Goal: Information Seeking & Learning: Learn about a topic

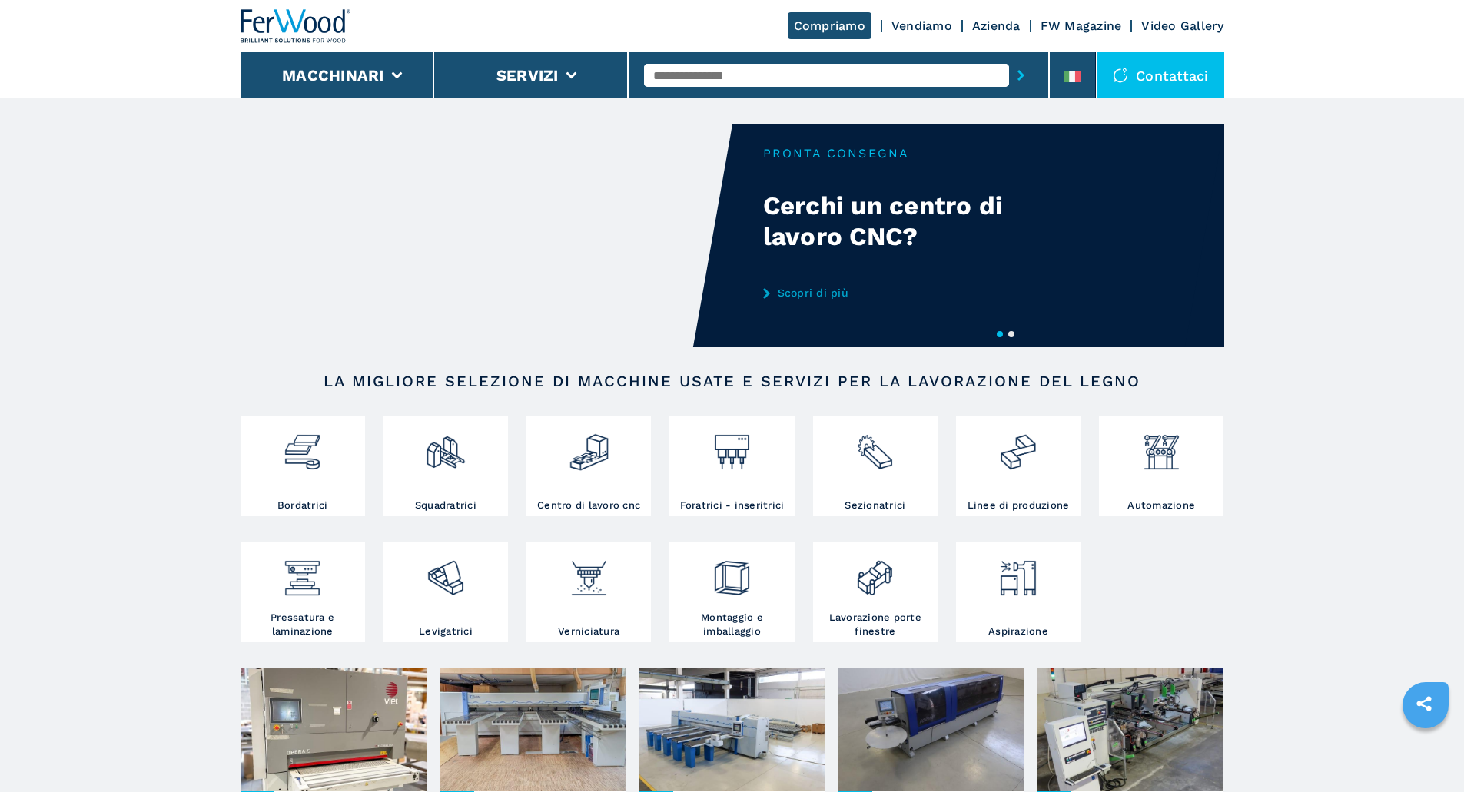
click at [289, 23] on img at bounding box center [296, 26] width 111 height 34
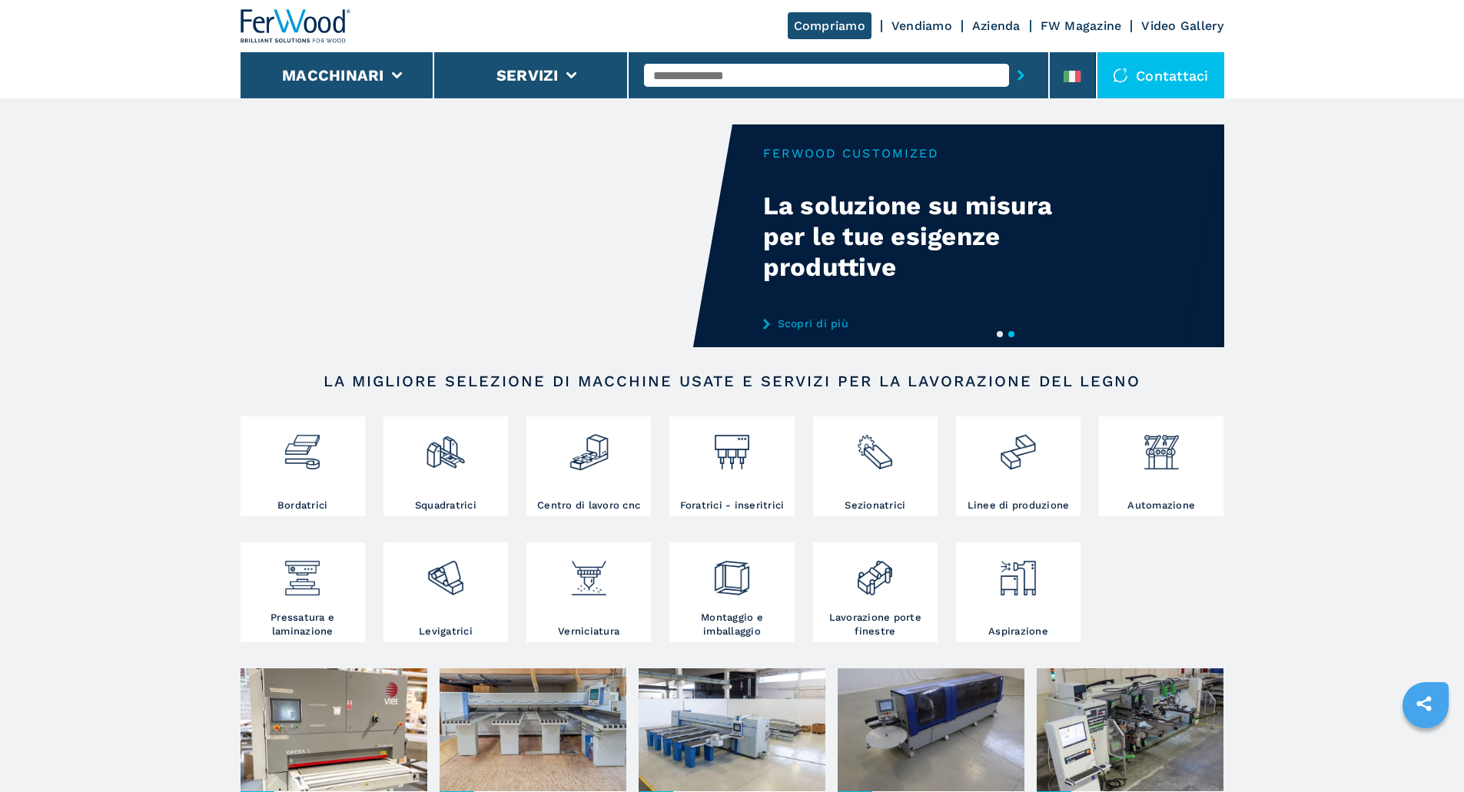
click at [518, 215] on video "Your browser does not support the video tag." at bounding box center [487, 235] width 492 height 223
click at [825, 157] on div "Your browser does not support the video tag." at bounding box center [733, 235] width 984 height 223
click at [810, 151] on div "Your browser does not support the video tag." at bounding box center [733, 235] width 984 height 223
click at [821, 325] on link "Scopri di più" at bounding box center [913, 323] width 301 height 12
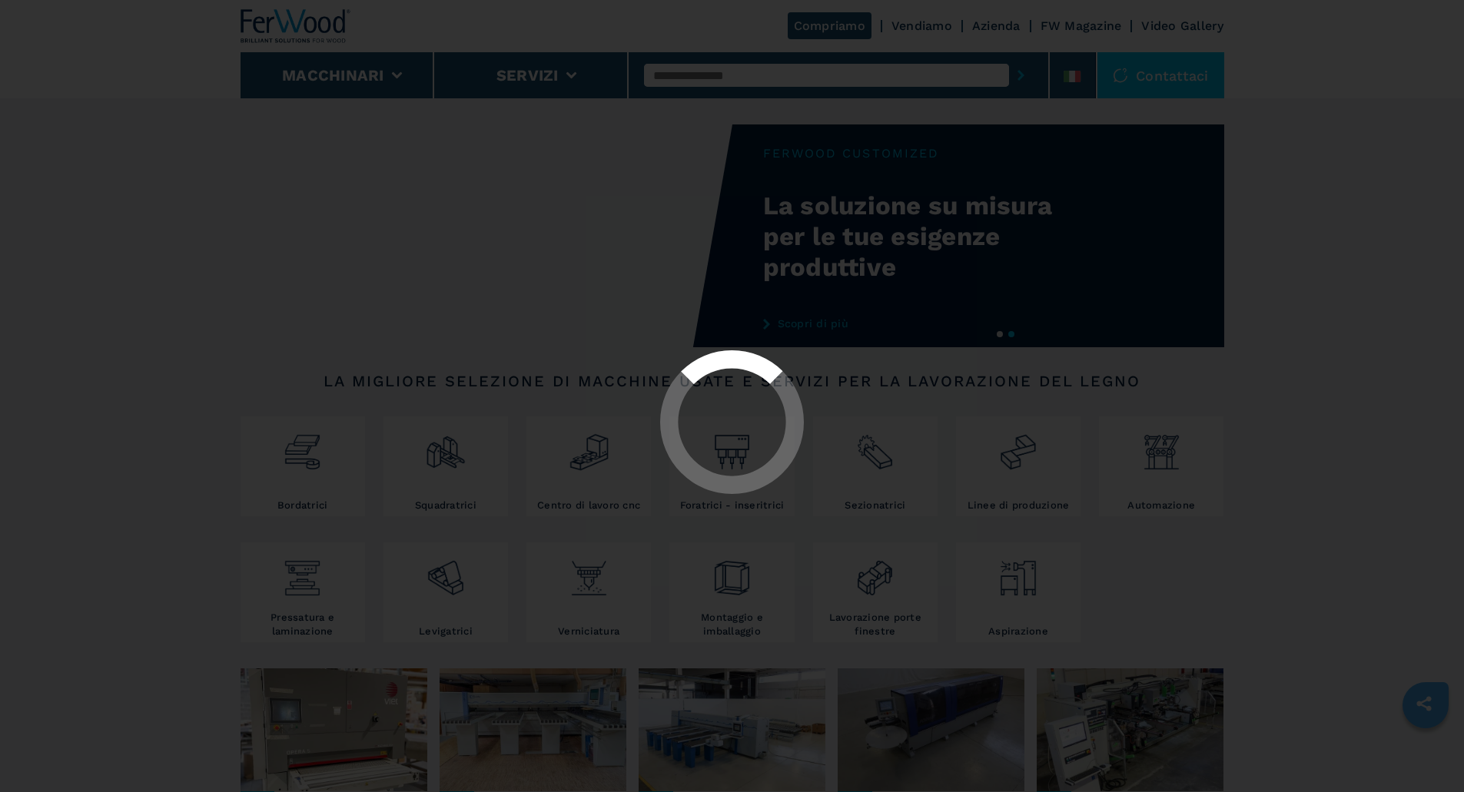
select select "**********"
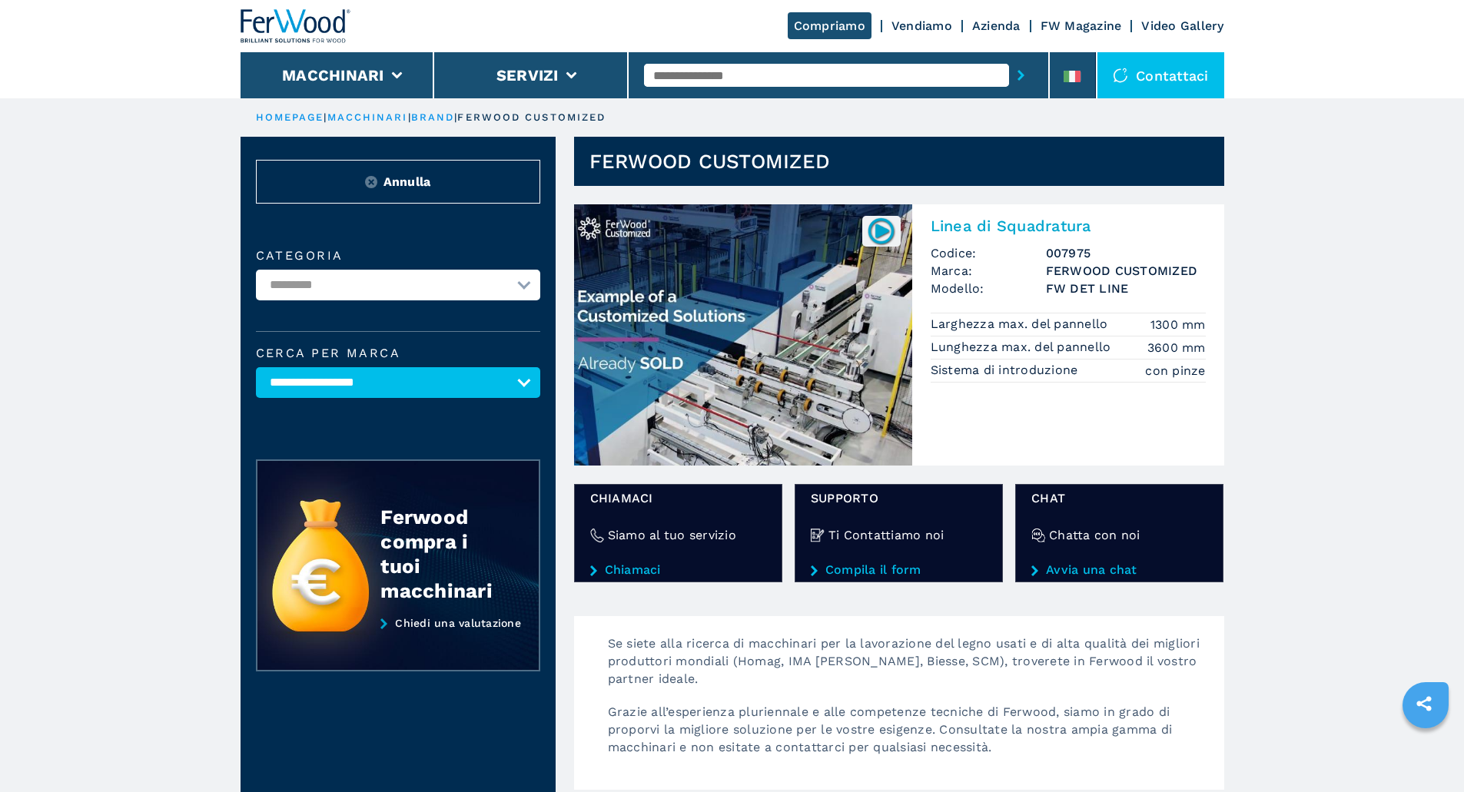
click at [613, 226] on img at bounding box center [743, 334] width 338 height 261
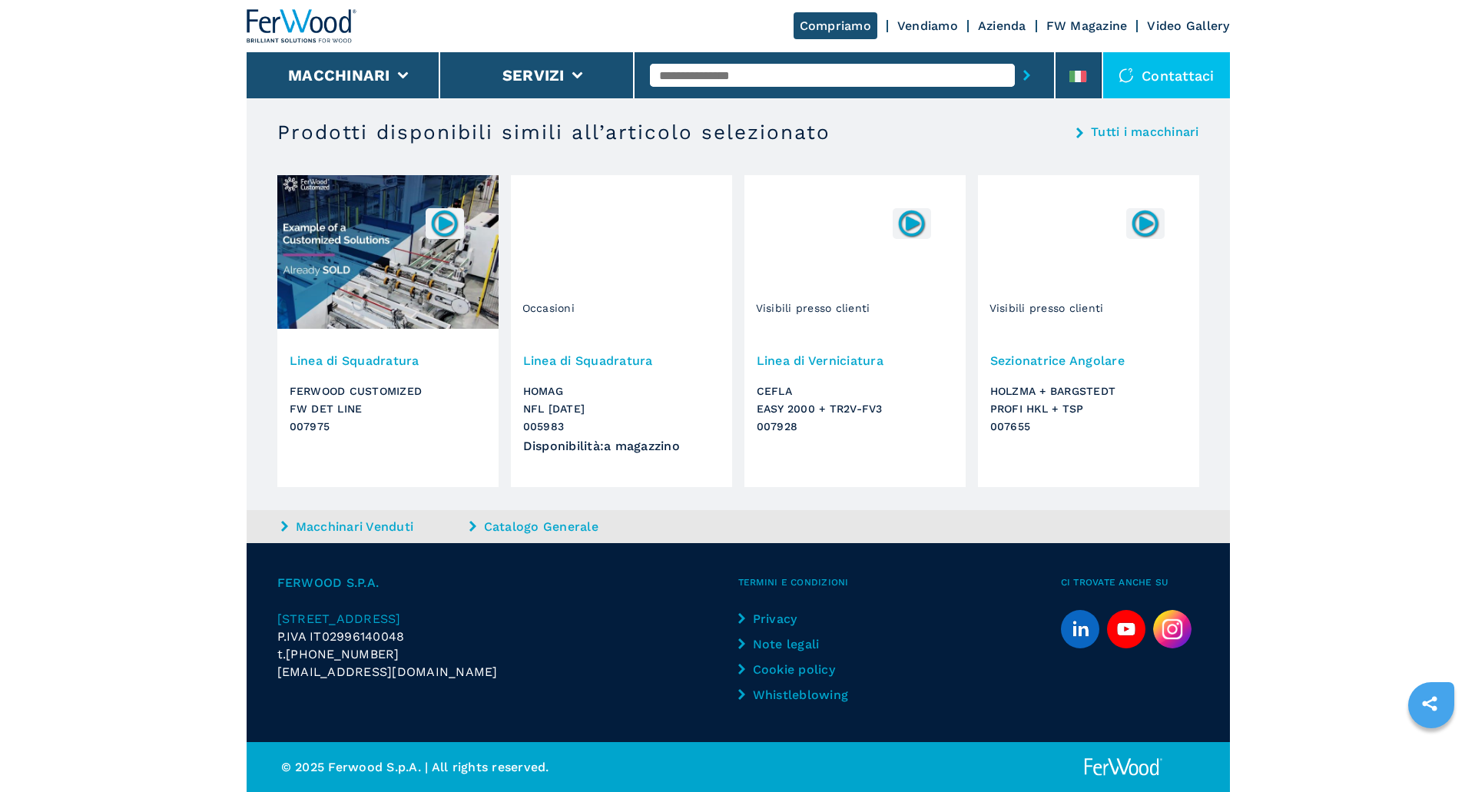
scroll to position [3535, 0]
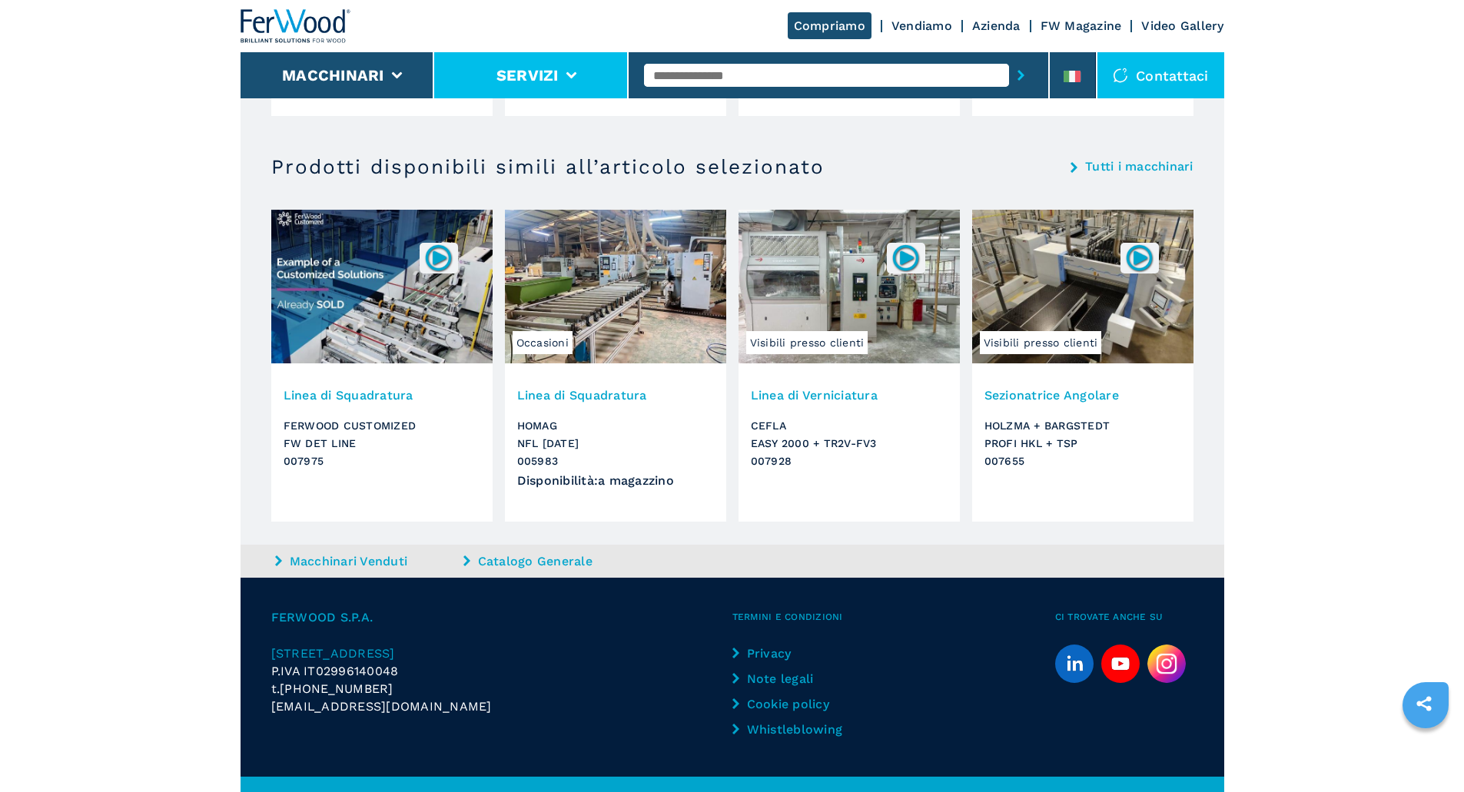
click at [516, 85] on li "Servizi" at bounding box center [531, 75] width 194 height 46
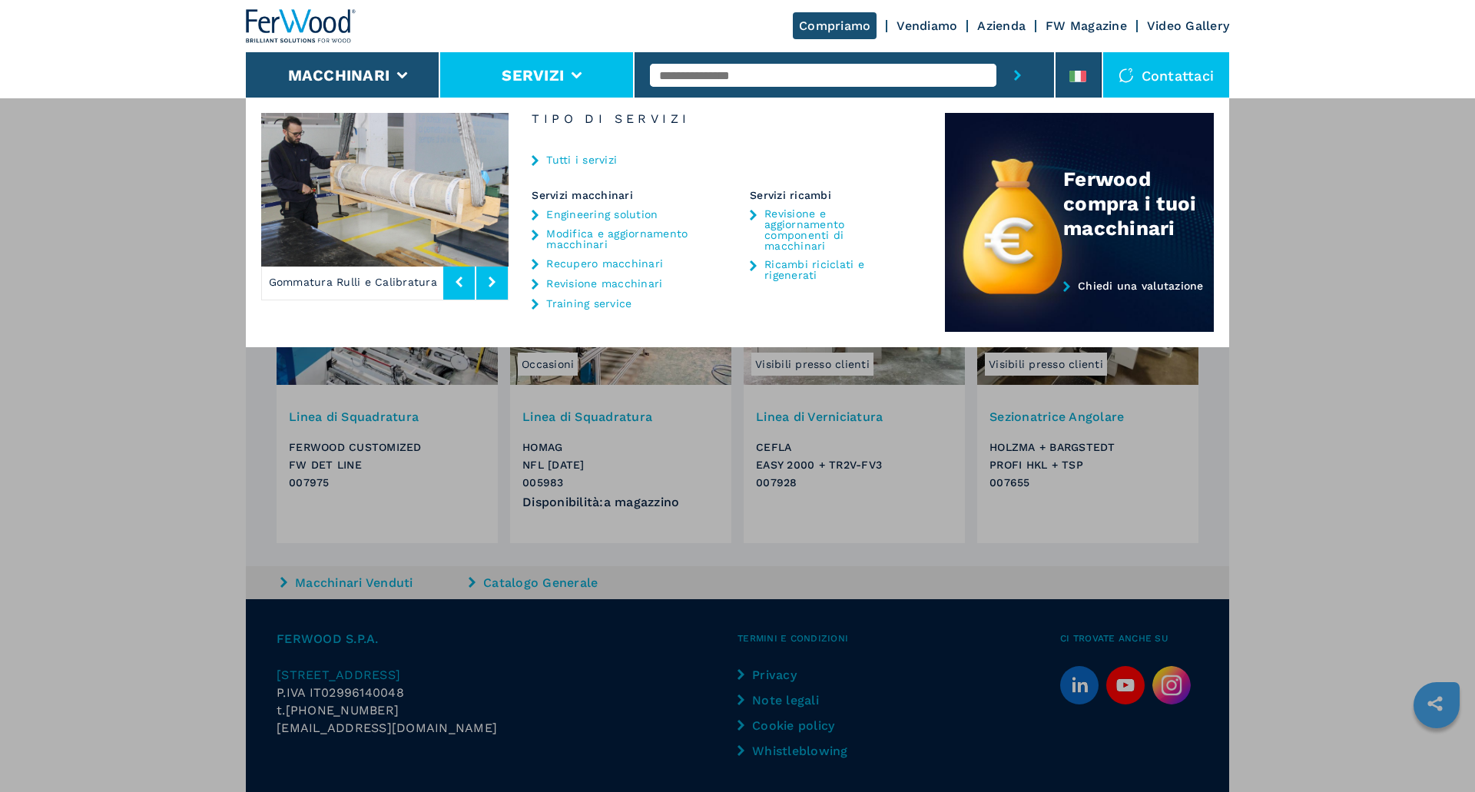
click at [586, 285] on link "Revisione macchinari" at bounding box center [604, 283] width 116 height 11
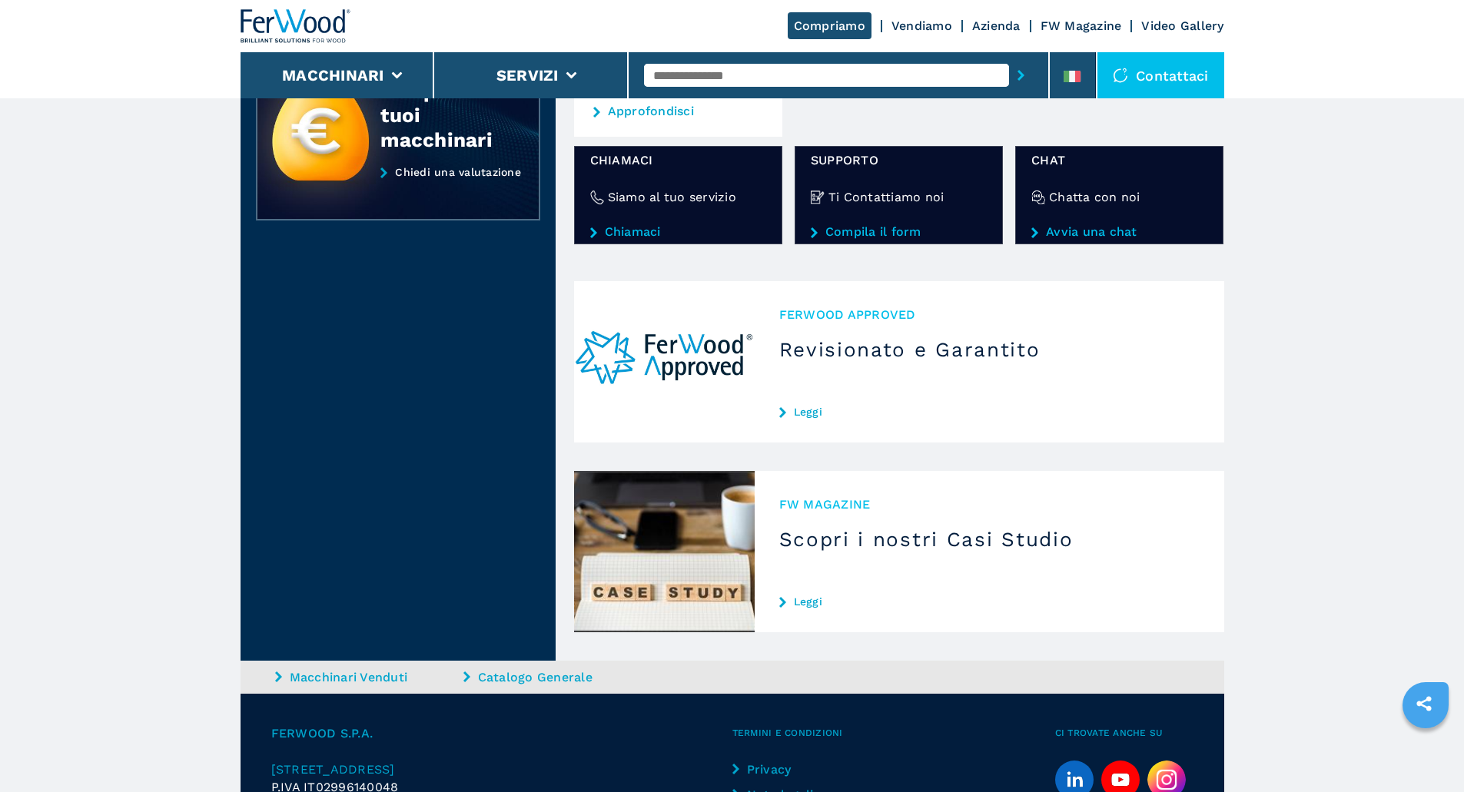
scroll to position [615, 0]
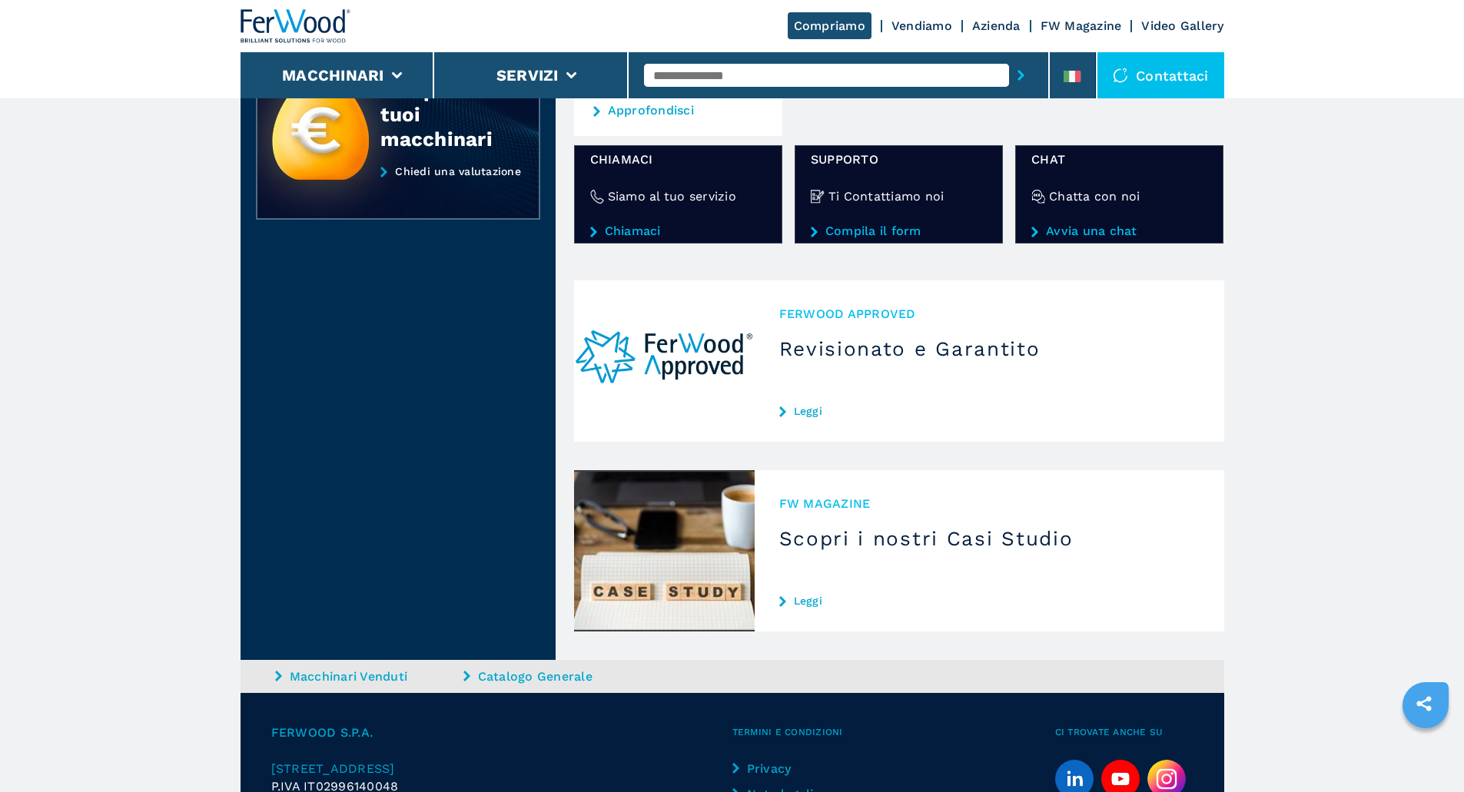
click at [810, 385] on div "Ferwood Approved Revisionato e Garantito Leggi" at bounding box center [989, 360] width 469 height 161
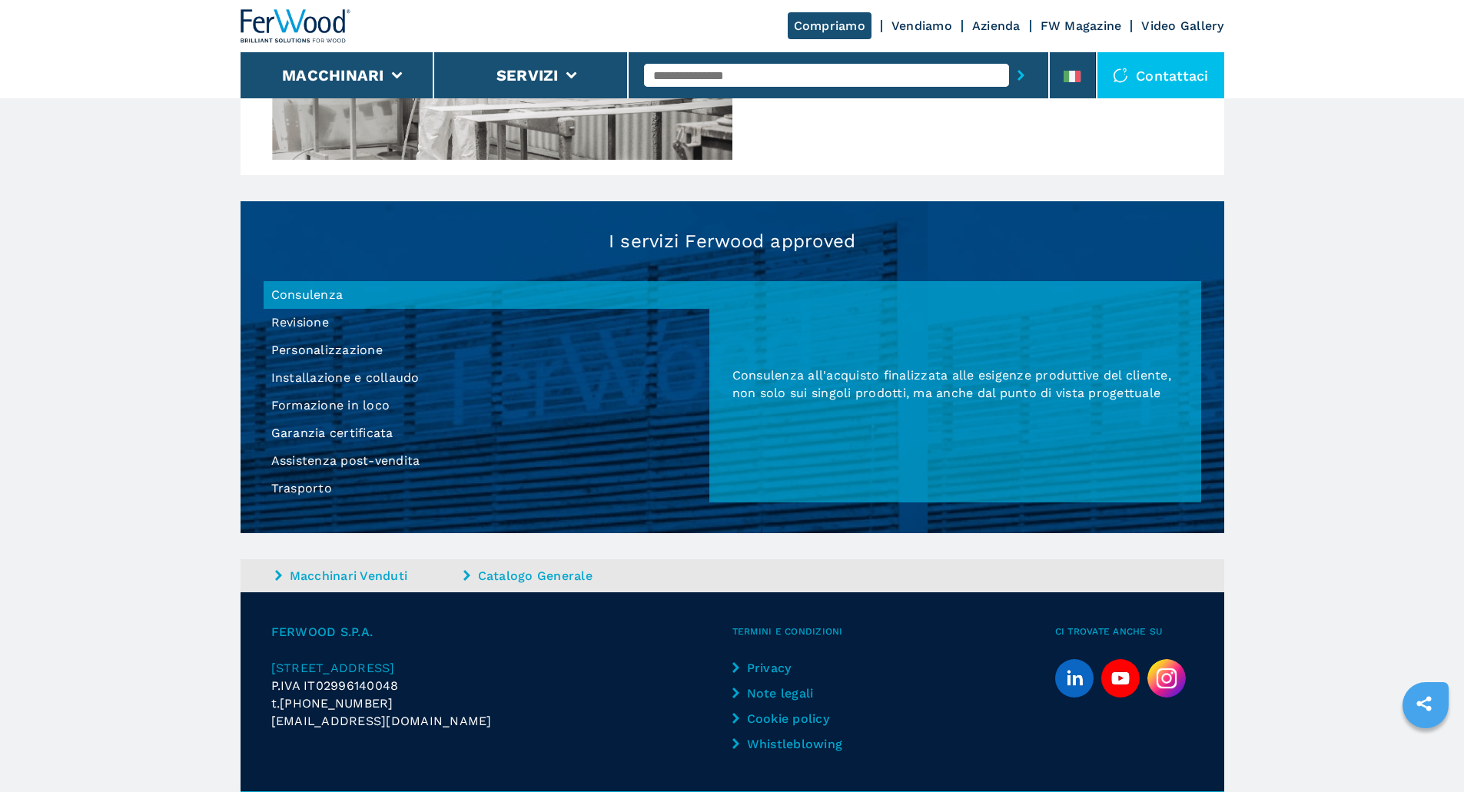
scroll to position [1335, 0]
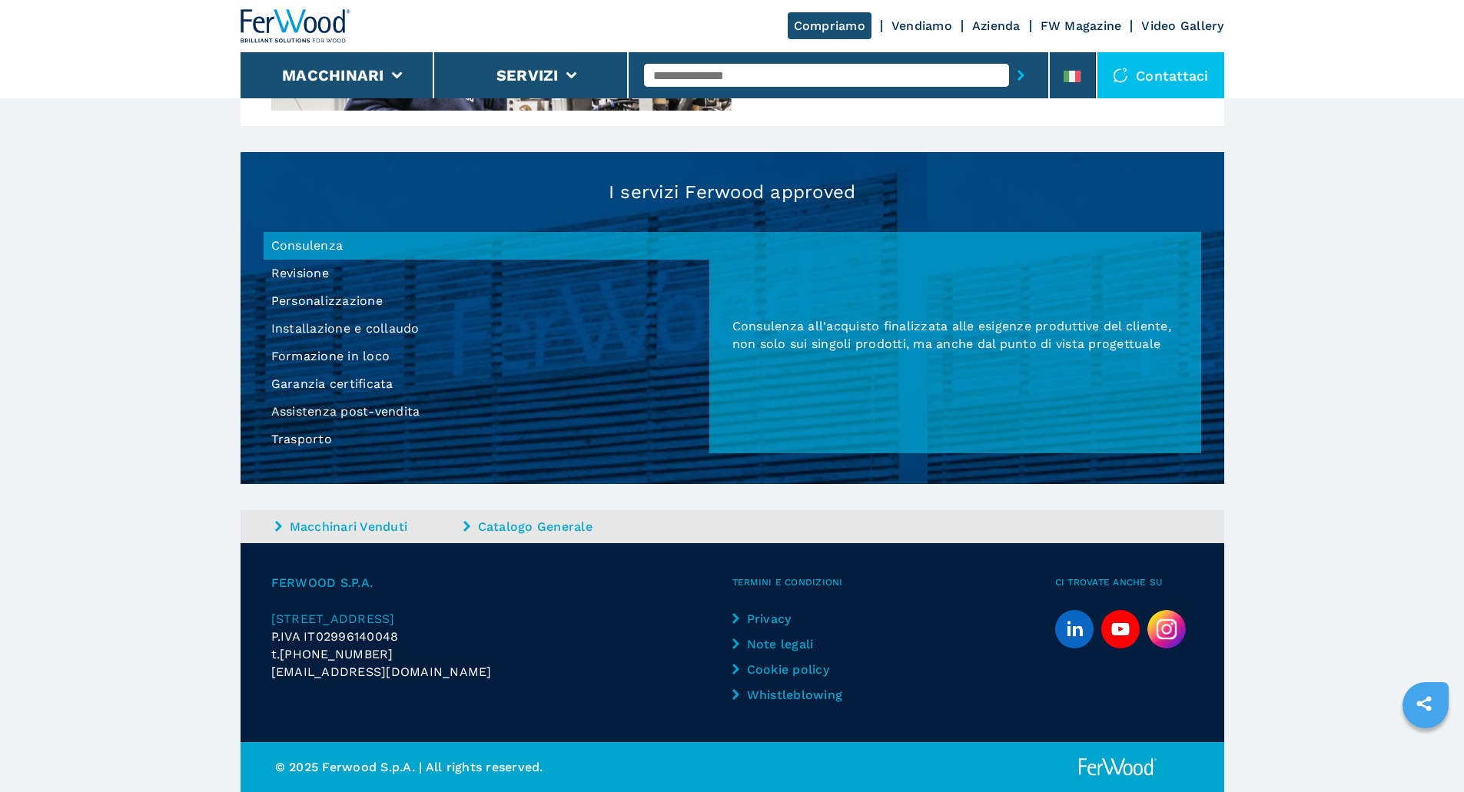
click at [329, 300] on li "Personalizzazione" at bounding box center [487, 301] width 446 height 28
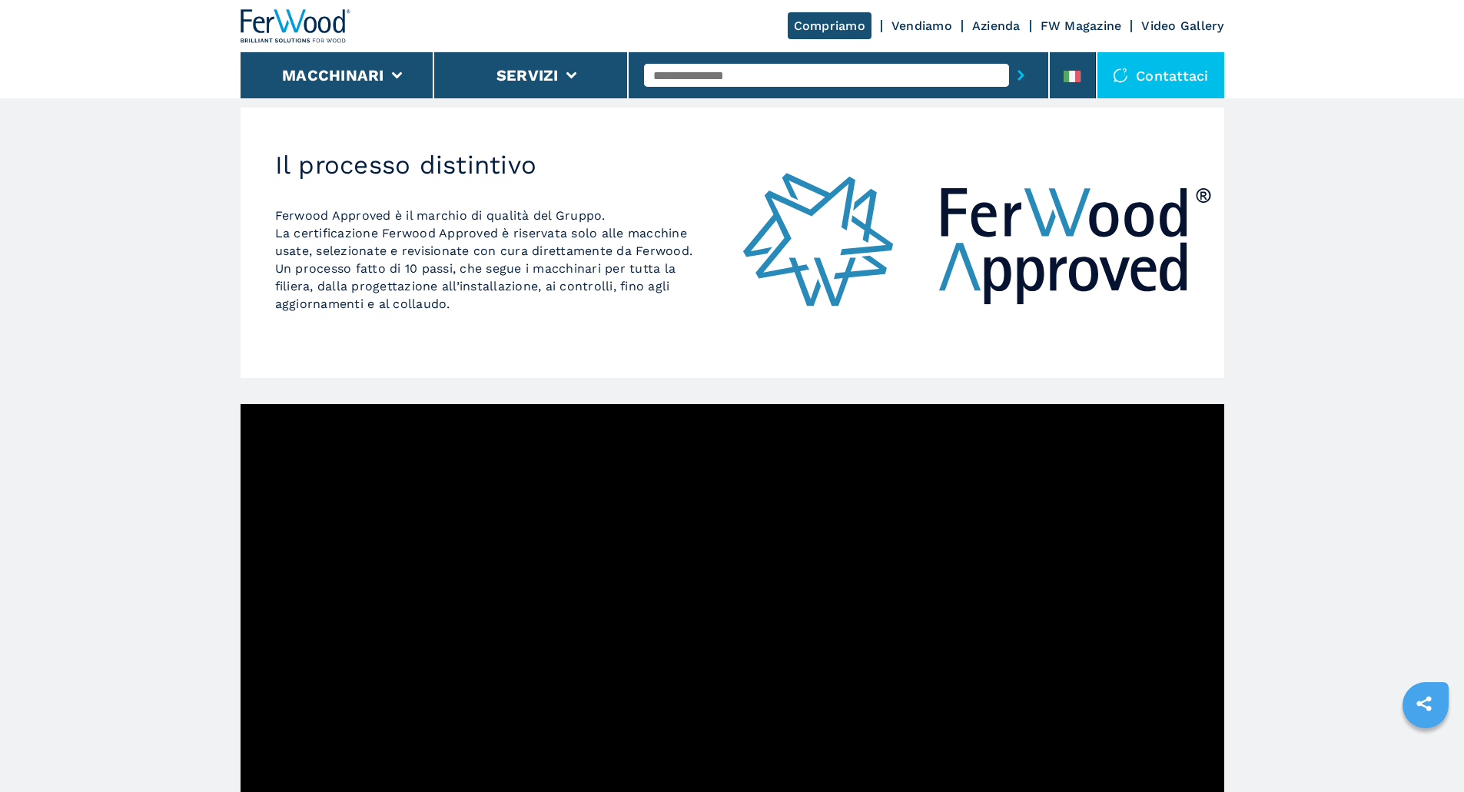
scroll to position [3, 0]
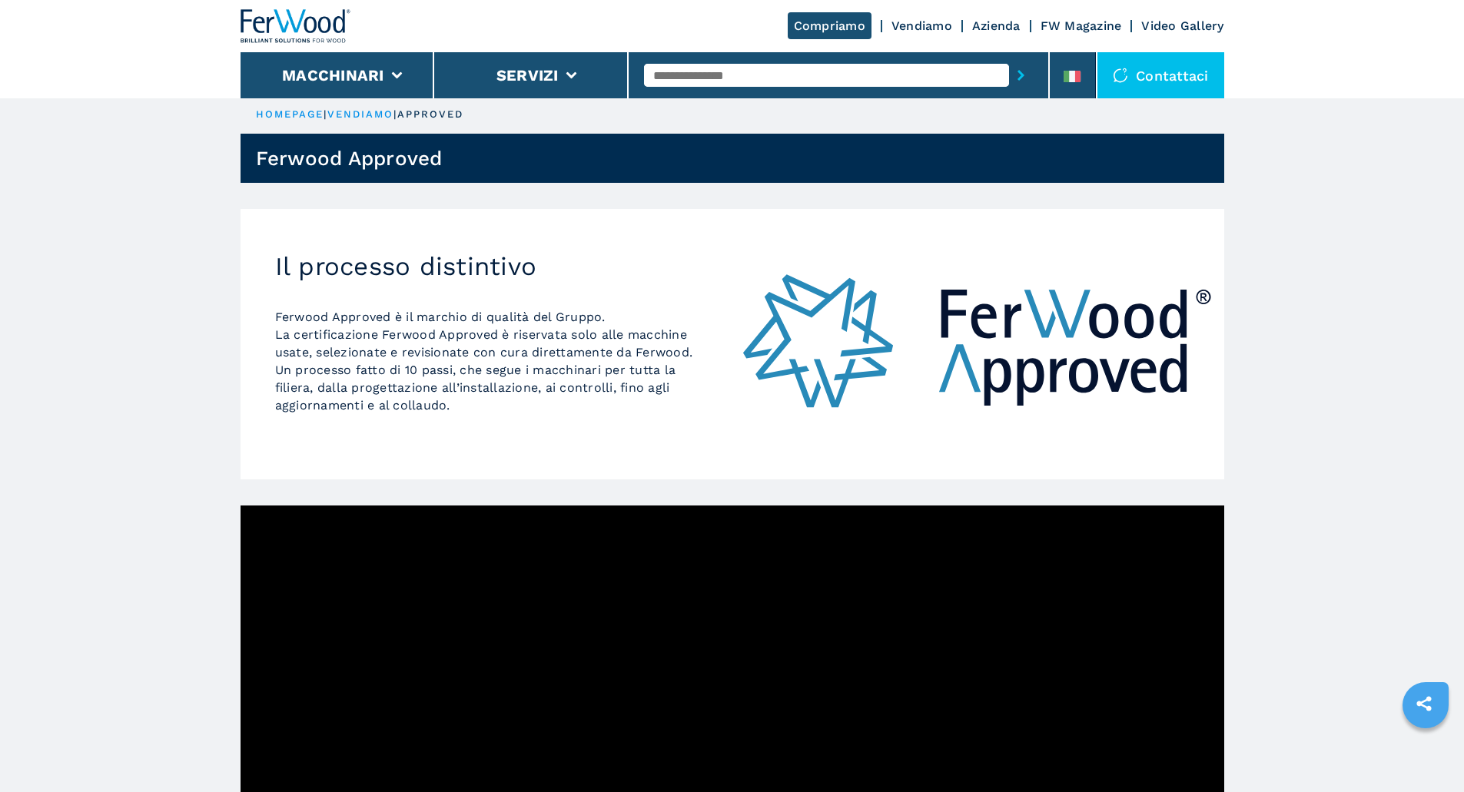
click at [998, 25] on link "Azienda" at bounding box center [996, 25] width 48 height 15
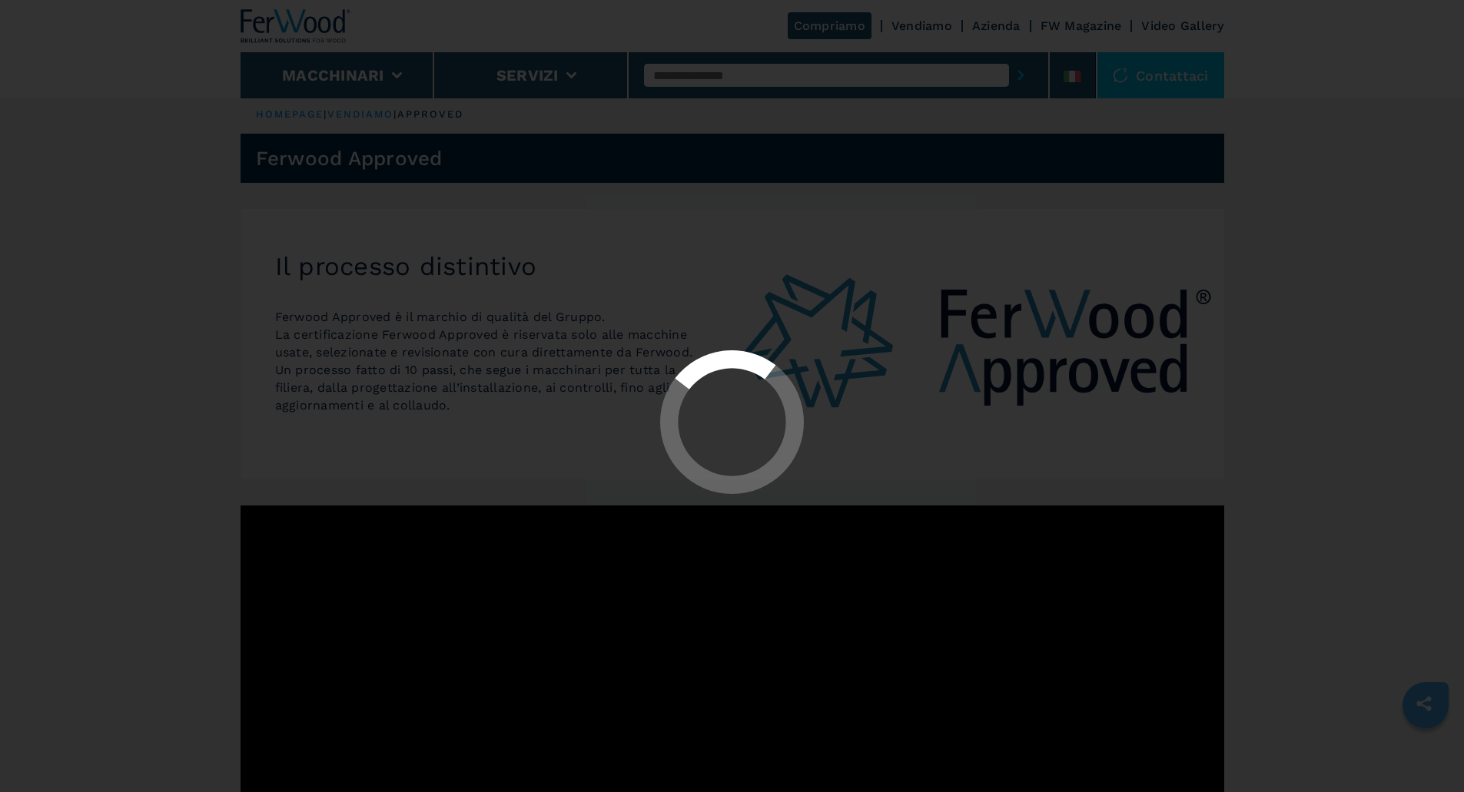
scroll to position [0, 0]
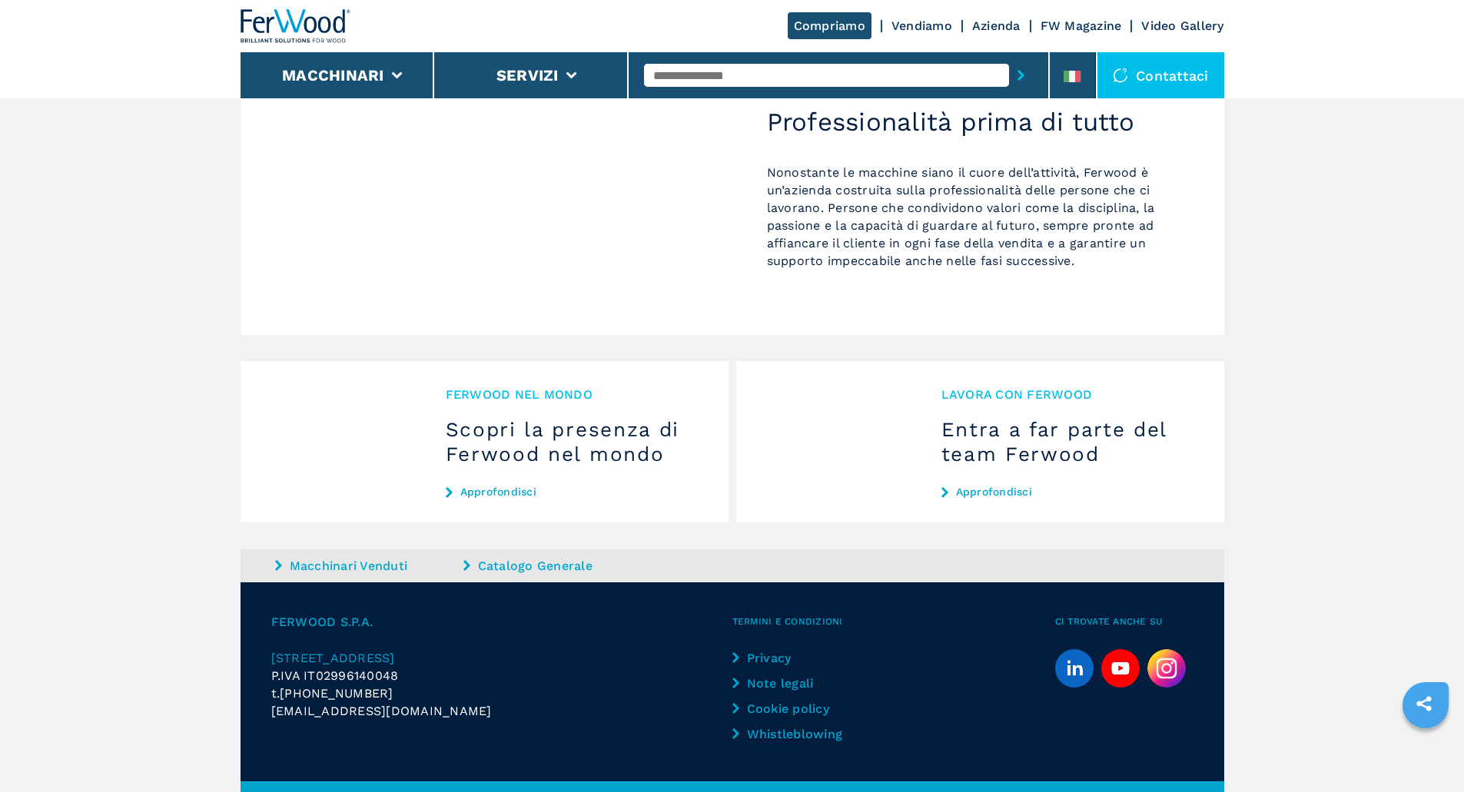
scroll to position [1374, 0]
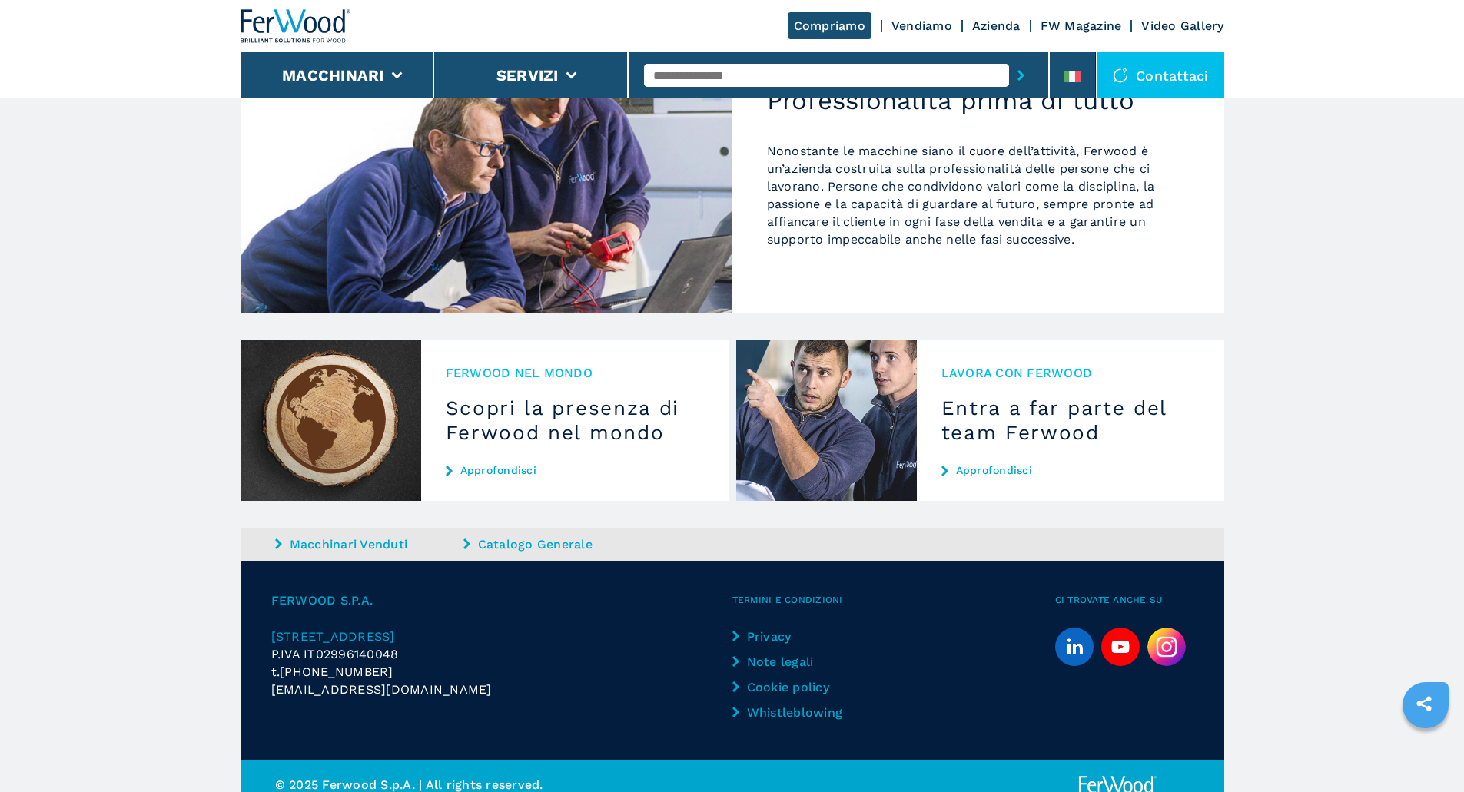
click at [507, 536] on link "Catalogo Generale" at bounding box center [555, 545] width 184 height 18
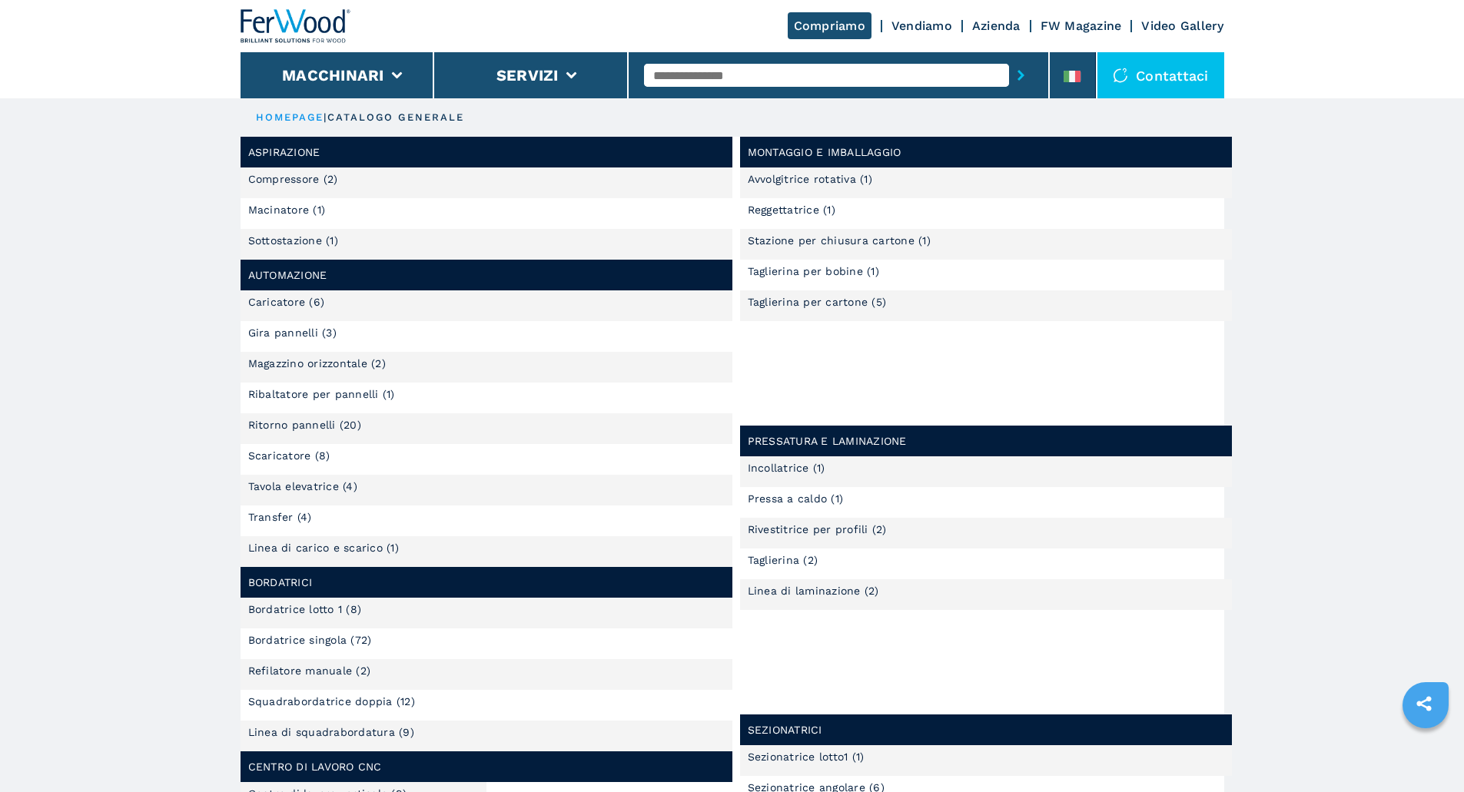
click at [690, 79] on input "text" at bounding box center [826, 75] width 365 height 23
type input "******"
click at [1009, 58] on button "submit-button" at bounding box center [1021, 75] width 24 height 35
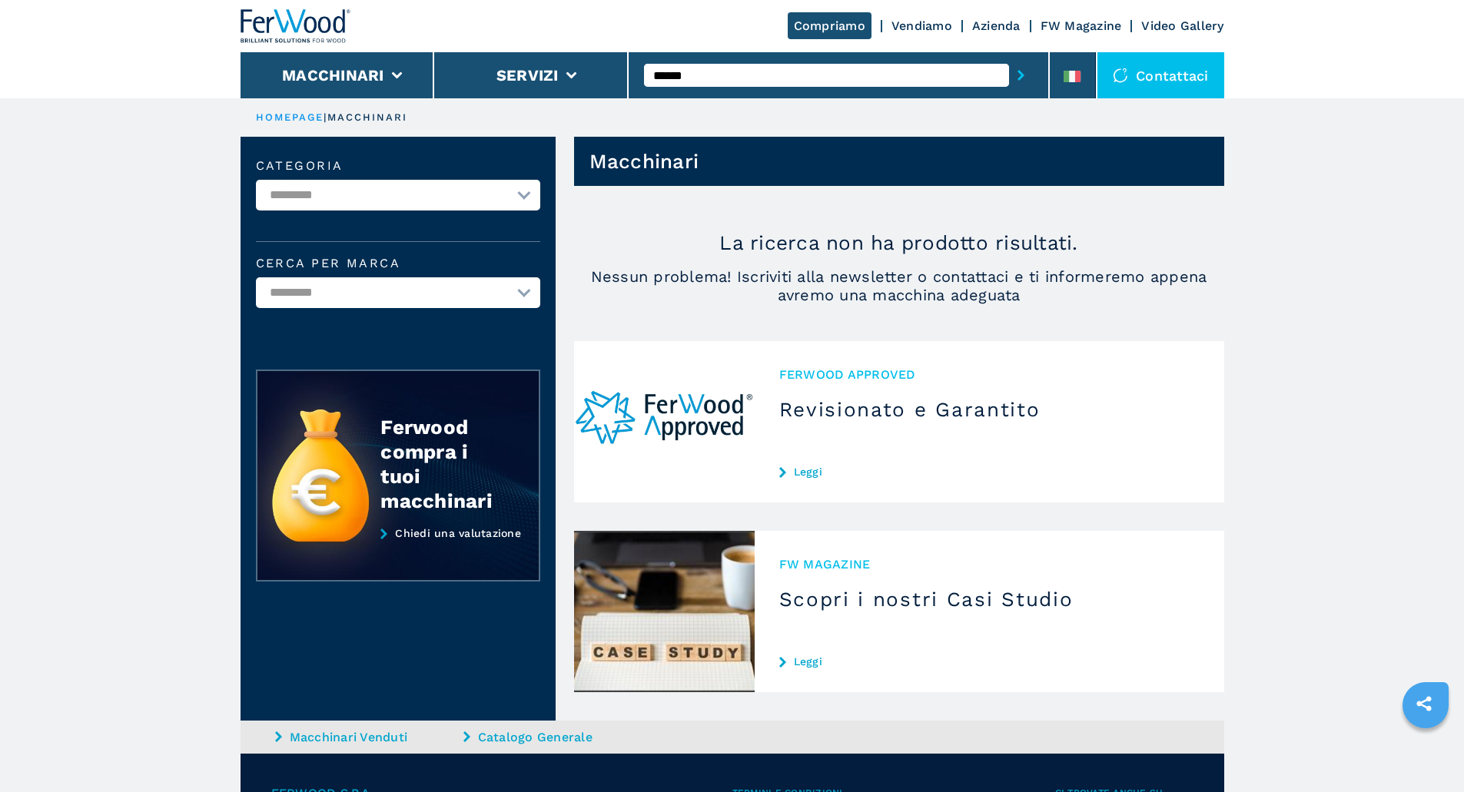
click at [739, 433] on img at bounding box center [664, 421] width 181 height 161
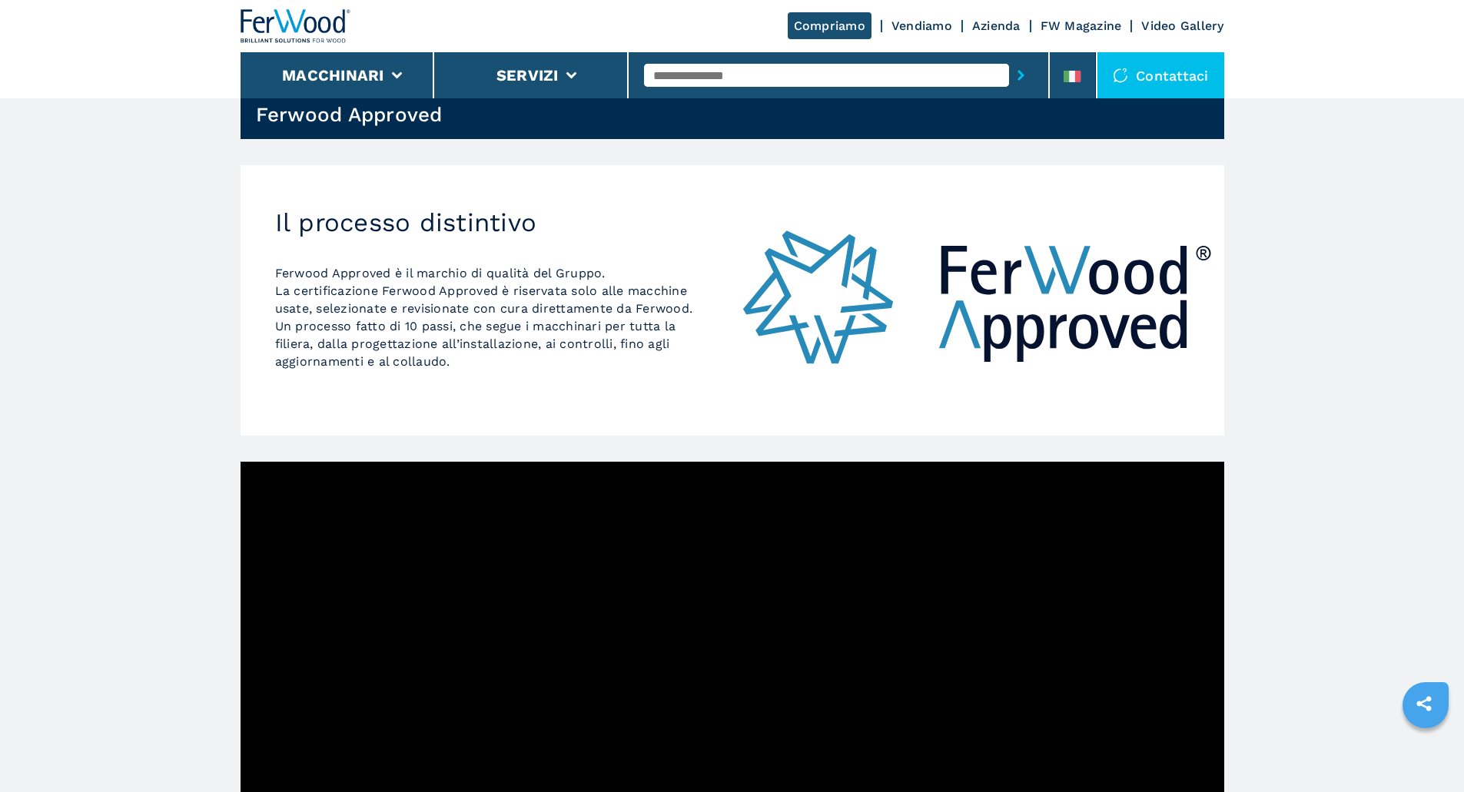
scroll to position [51, 0]
